Goal: Transaction & Acquisition: Purchase product/service

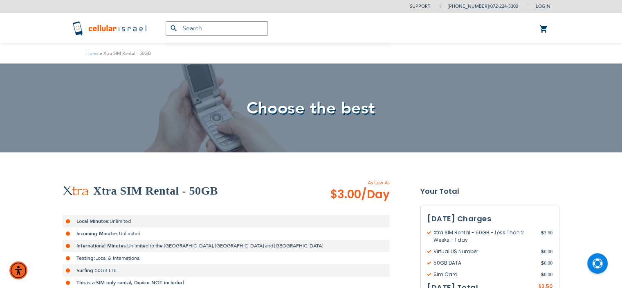
type input "[EMAIL_ADDRESS][DOMAIN_NAME]"
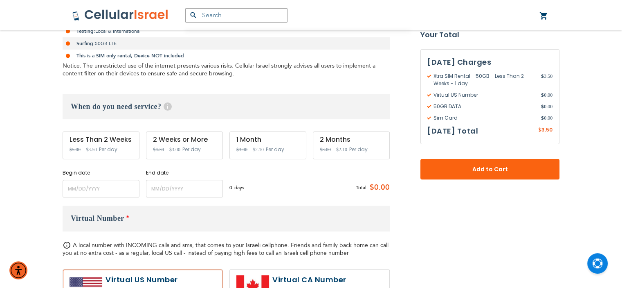
scroll to position [229, 0]
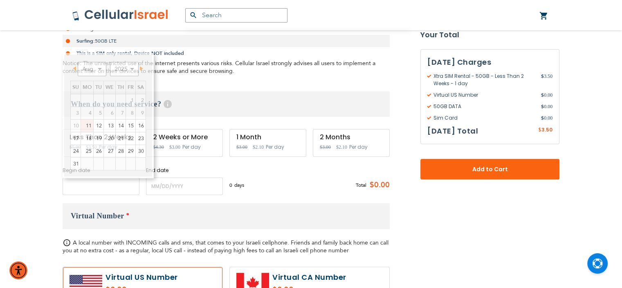
click at [93, 189] on input "name" at bounding box center [101, 186] width 77 height 18
click at [99, 124] on link "12" at bounding box center [99, 125] width 10 height 12
type input "[DATE]"
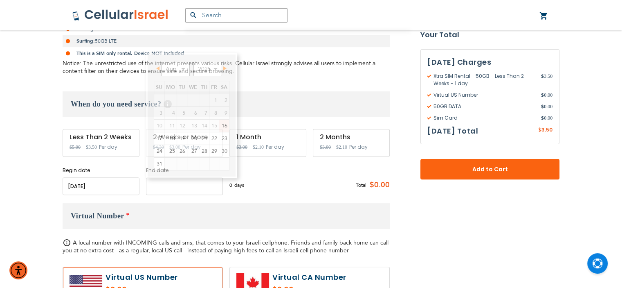
click at [173, 183] on input "name" at bounding box center [184, 186] width 77 height 18
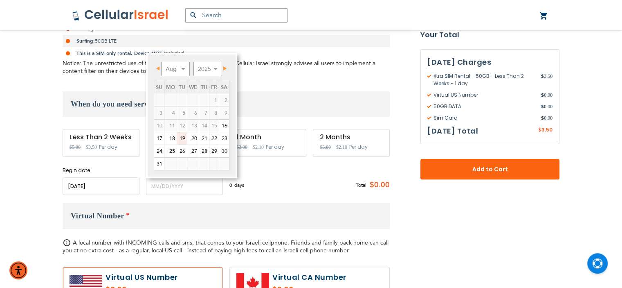
click at [183, 137] on link "19" at bounding box center [182, 138] width 10 height 12
type input "[DATE]"
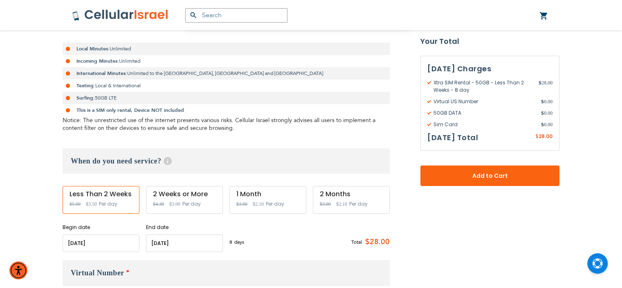
scroll to position [180, 0]
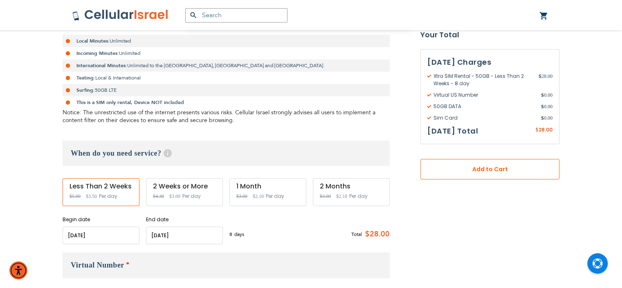
click at [505, 163] on button "Add to Cart" at bounding box center [490, 169] width 139 height 20
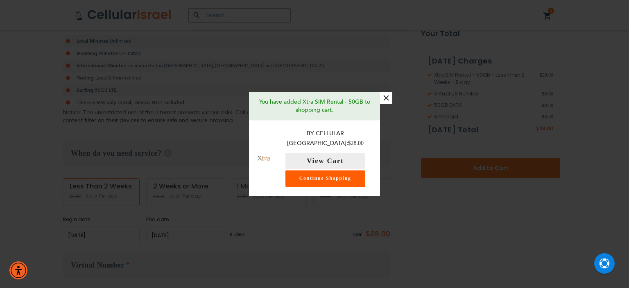
click at [347, 175] on link "Continue Shopping" at bounding box center [325, 178] width 80 height 16
